Goal: Find specific page/section: Find specific page/section

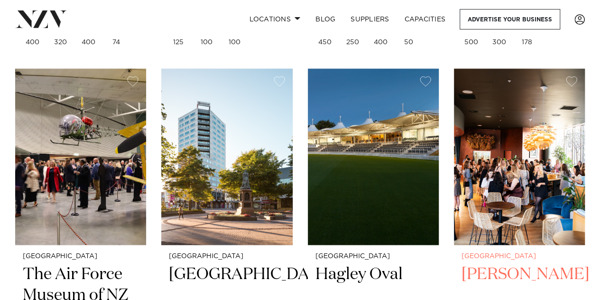
scroll to position [759, 0]
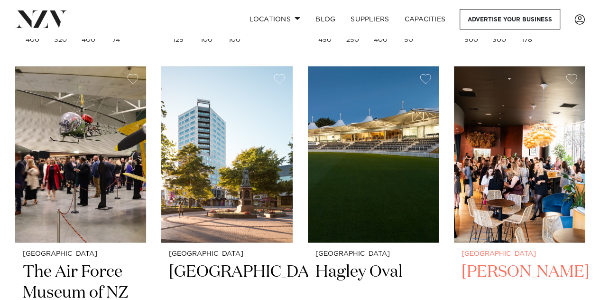
click at [501, 261] on h2 "[PERSON_NAME]" at bounding box center [520, 293] width 116 height 64
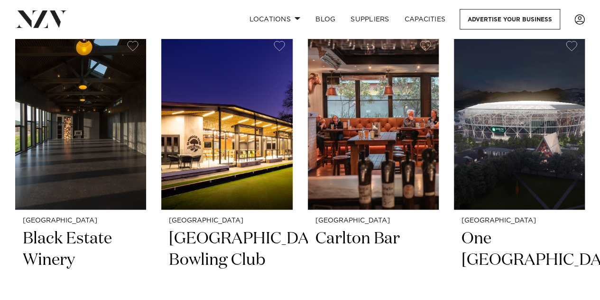
scroll to position [1956, 0]
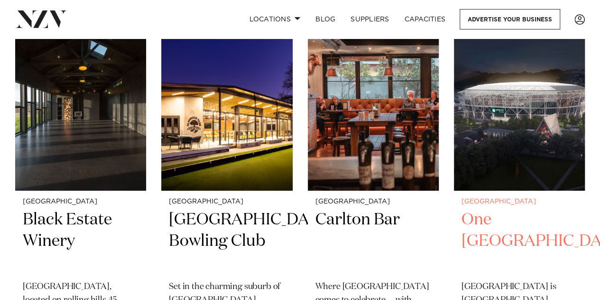
click at [528, 117] on img at bounding box center [519, 102] width 131 height 176
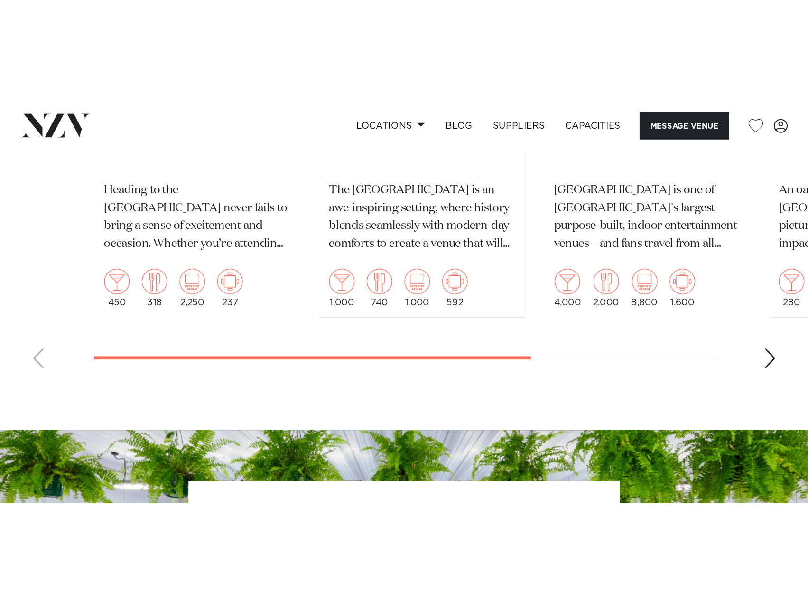
scroll to position [1662, 0]
